Goal: Check status: Check status

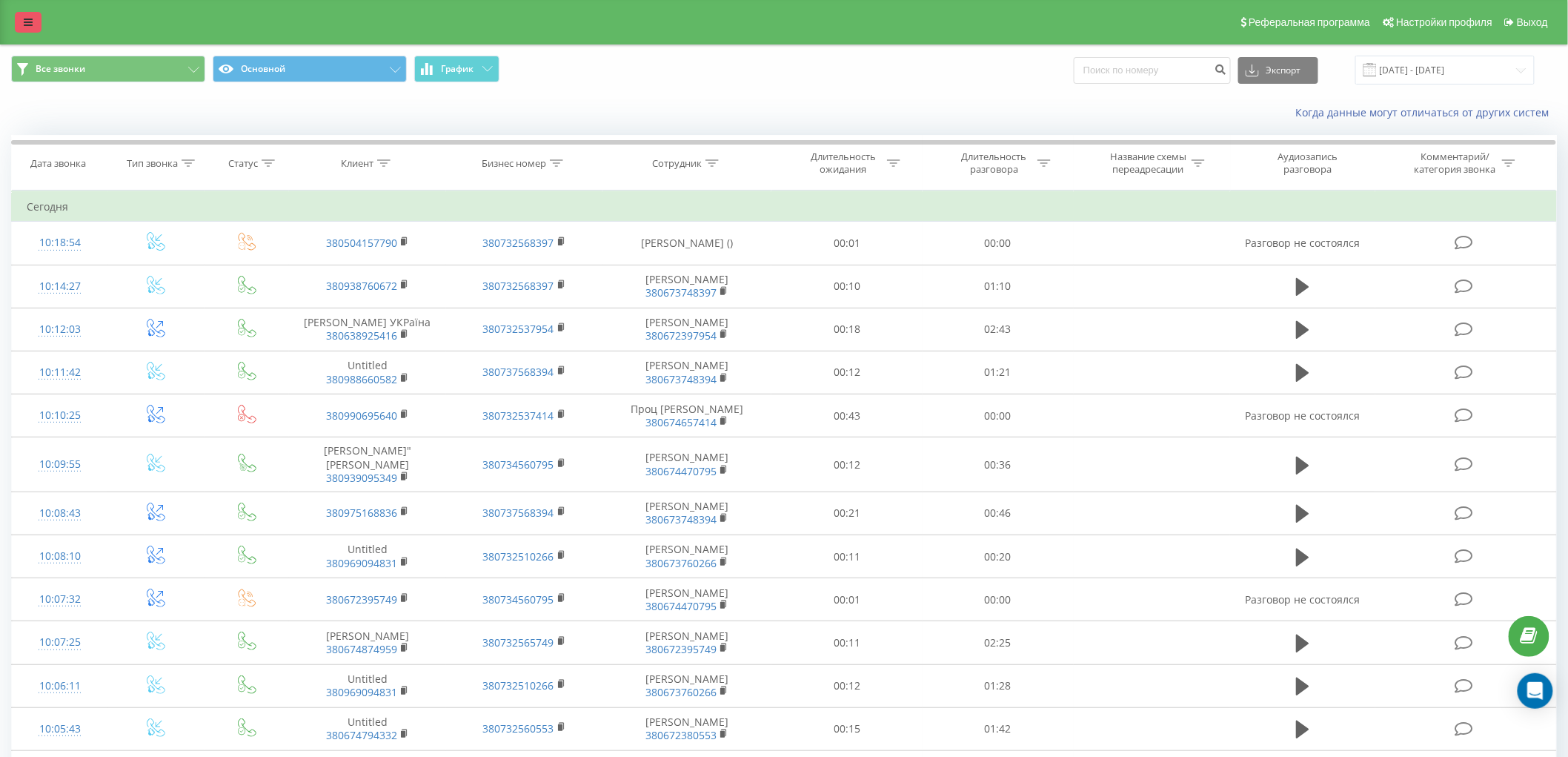
click at [28, 24] on icon at bounding box center [27, 22] width 9 height 11
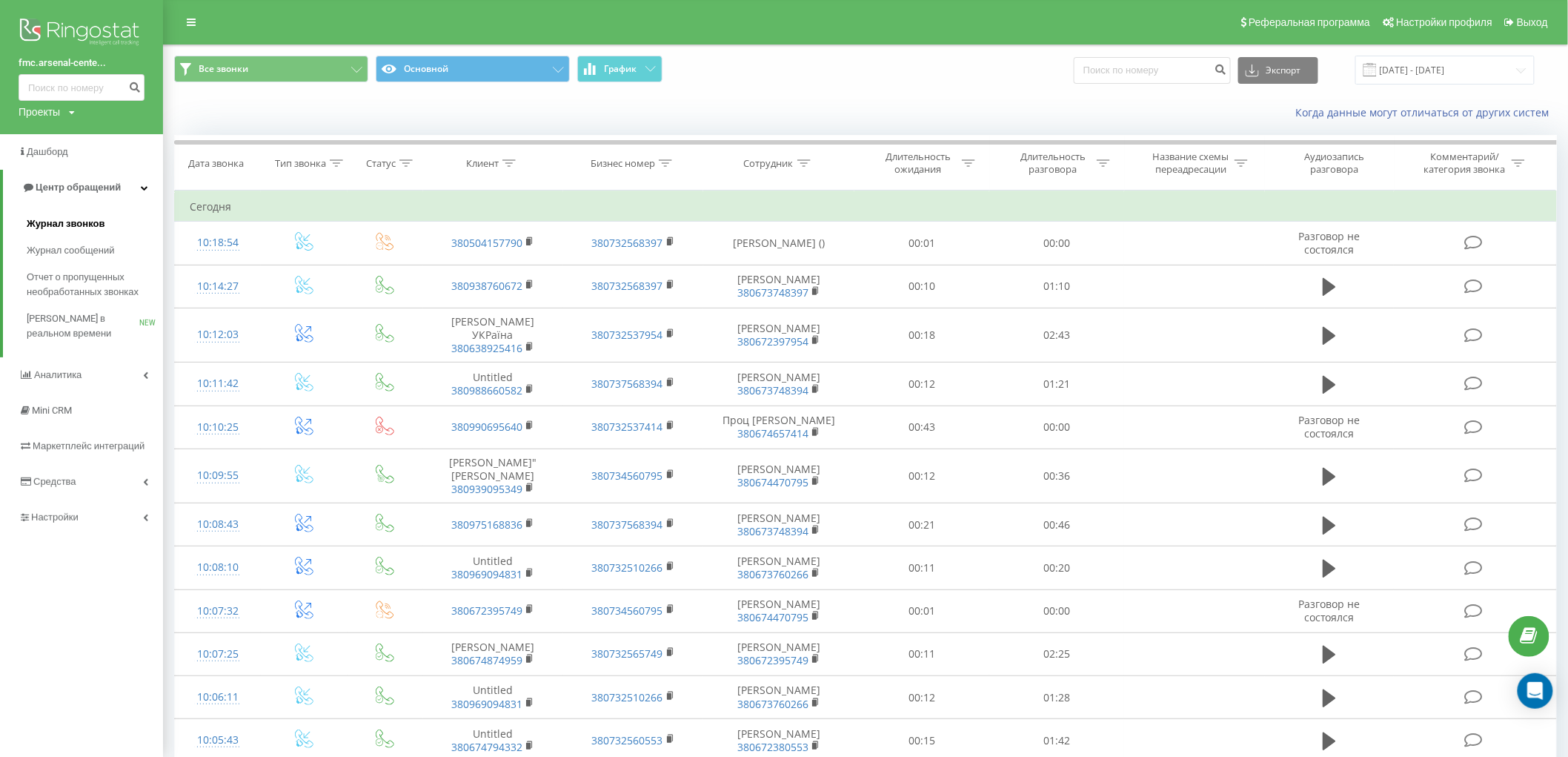
click at [78, 223] on span "Журнал звонков" at bounding box center [65, 224] width 77 height 15
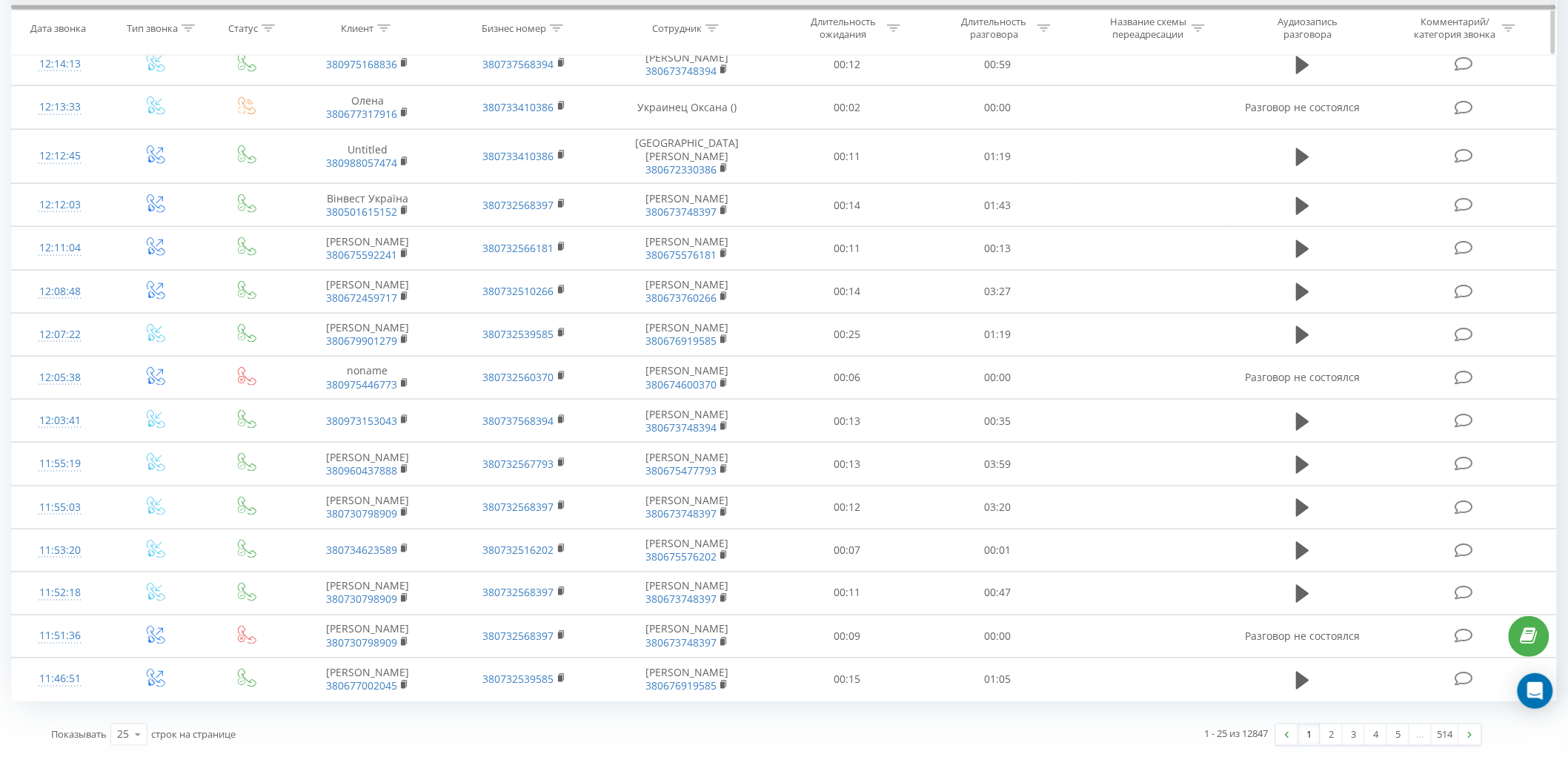
scroll to position [647, 0]
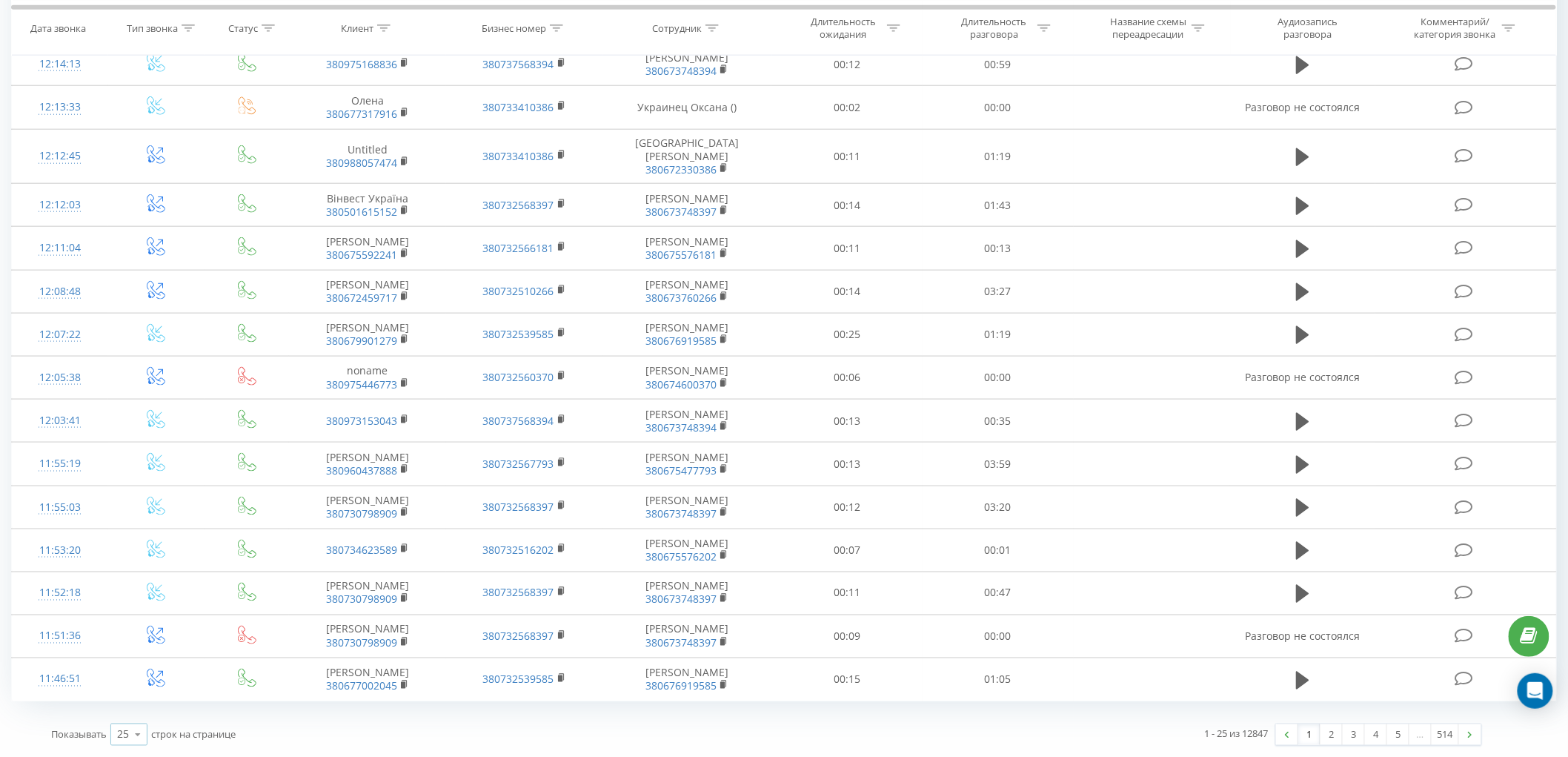
click at [142, 729] on icon at bounding box center [137, 734] width 23 height 28
click at [136, 713] on div "100" at bounding box center [128, 714] width 35 height 22
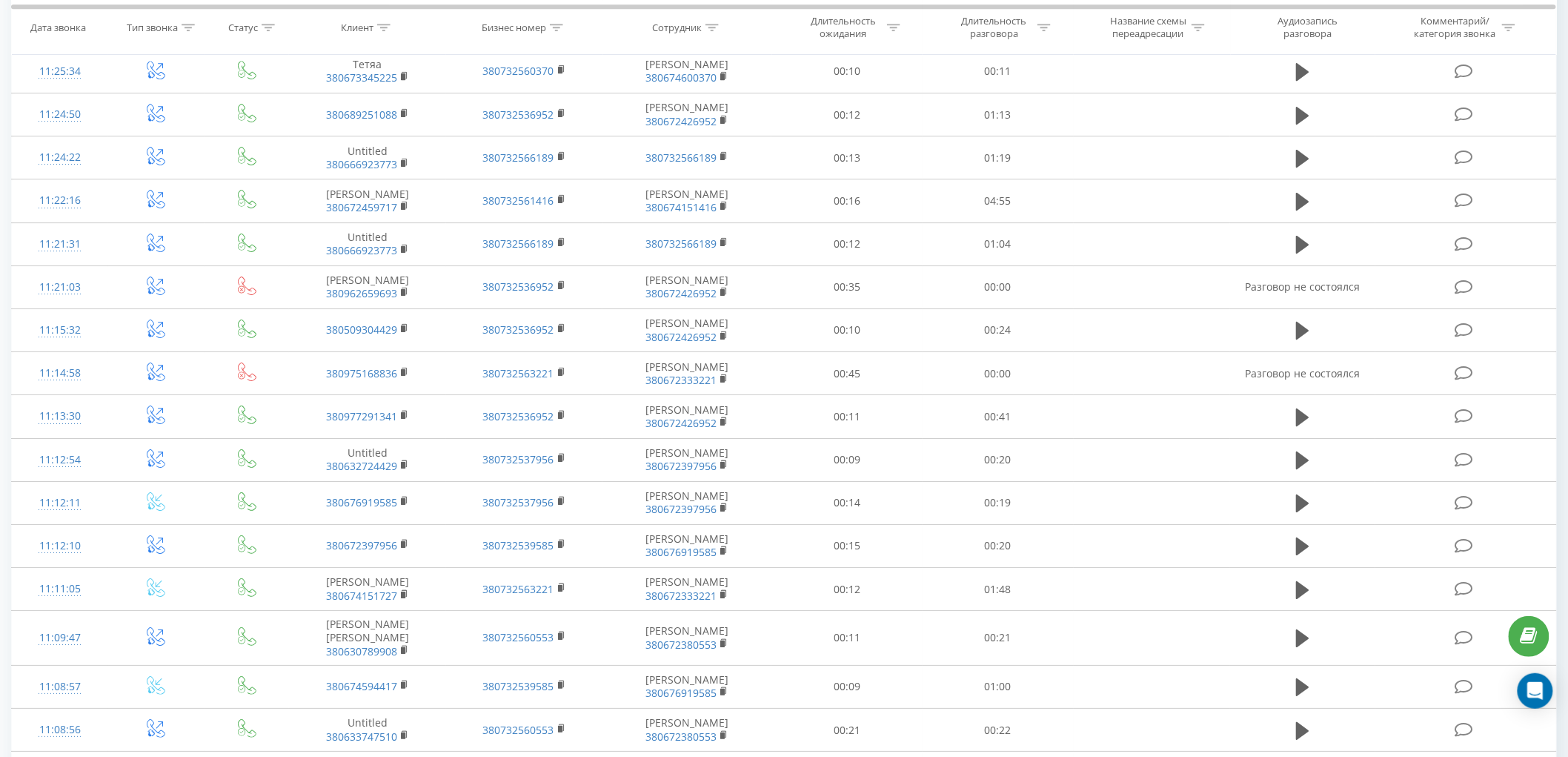
scroll to position [1965, 0]
